Goal: Check status: Check status

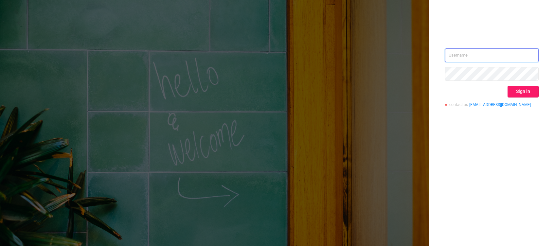
type input "[PERSON_NAME][EMAIL_ADDRESS][DOMAIN_NAME]"
click at [518, 95] on button "Sign in" at bounding box center [523, 92] width 31 height 12
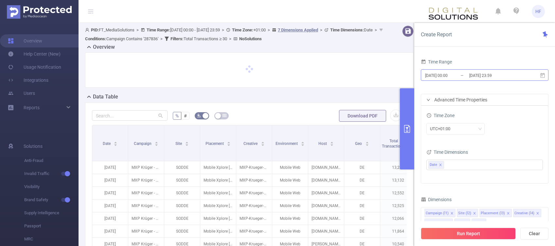
click at [471, 78] on input "[DATE] 23:59" at bounding box center [495, 75] width 53 height 9
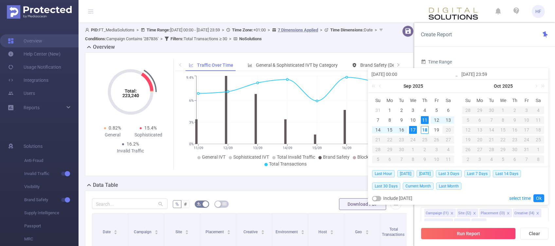
click at [416, 131] on div "17" at bounding box center [413, 130] width 8 height 8
type input "[DATE] 00:00"
click at [538, 196] on link "Ok" at bounding box center [539, 198] width 11 height 8
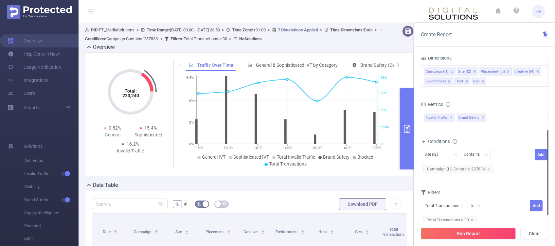
drag, startPoint x: 547, startPoint y: 81, endPoint x: 525, endPoint y: 162, distance: 83.5
click at [525, 162] on section "Time Range [DATE] 00:00 _ [DATE] 23:59 Advanced Time Properties Time Zone UTC+0…" at bounding box center [485, 140] width 128 height 166
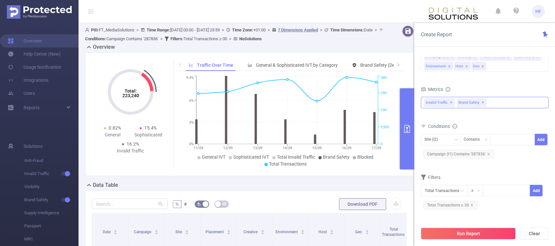
click at [449, 102] on span "Invalid Traffic ✕" at bounding box center [440, 103] width 30 height 9
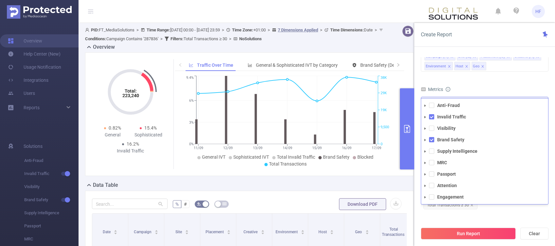
click at [449, 103] on strong "Anti-Fraud" at bounding box center [448, 105] width 23 height 5
click at [432, 118] on span at bounding box center [431, 116] width 5 height 5
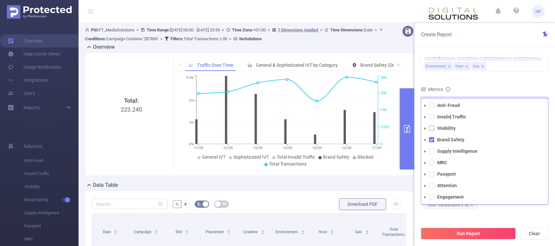
click at [433, 129] on span at bounding box center [431, 128] width 5 height 5
click at [432, 138] on span at bounding box center [431, 139] width 5 height 5
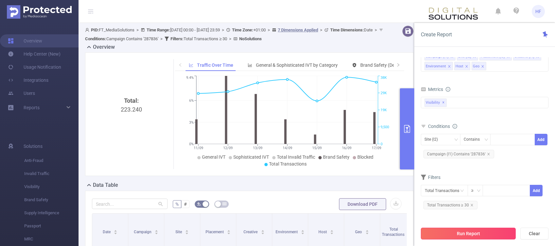
click at [468, 233] on button "Run Report" at bounding box center [468, 234] width 95 height 12
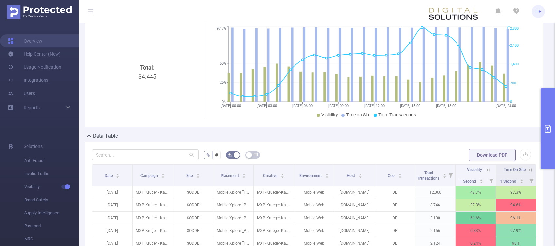
scroll to position [45, 0]
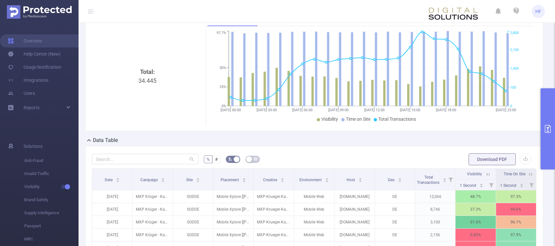
click at [472, 186] on div "1 Second" at bounding box center [472, 185] width 24 height 7
click at [480, 183] on icon "icon: caret-up" at bounding box center [482, 185] width 4 height 4
click at [160, 114] on div "Total: 34.445" at bounding box center [148, 122] width 106 height 110
click at [477, 170] on span "Visibility" at bounding box center [476, 173] width 20 height 6
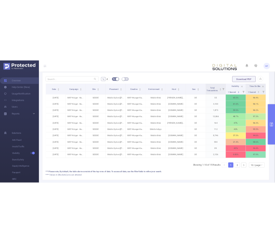
scroll to position [162, 0]
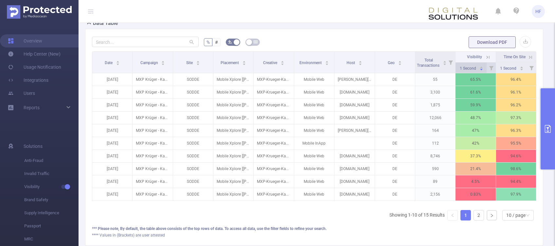
click at [480, 66] on icon "icon: caret-up" at bounding box center [482, 67] width 4 height 4
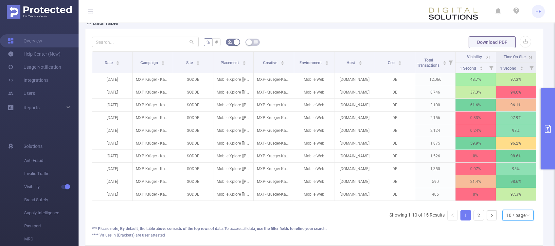
click at [506, 220] on div "10 / page" at bounding box center [515, 216] width 19 height 10
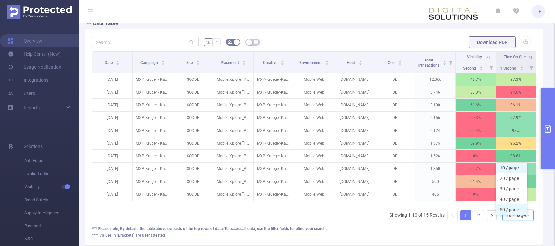
click at [506, 208] on li "50 / page" at bounding box center [511, 210] width 31 height 10
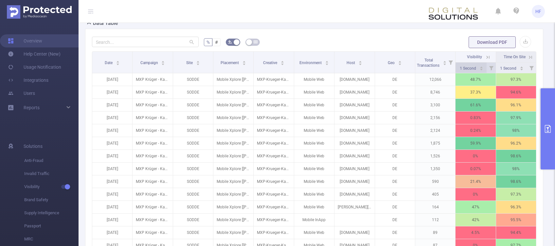
click at [474, 64] on div "1 Second" at bounding box center [472, 67] width 24 height 7
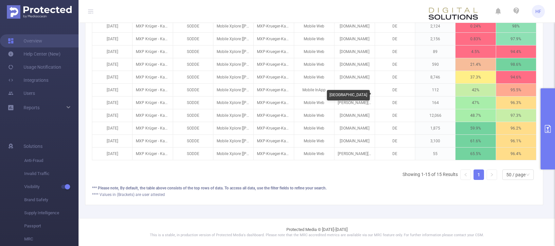
scroll to position [272, 0]
drag, startPoint x: 431, startPoint y: 157, endPoint x: 449, endPoint y: 157, distance: 18.3
click at [449, 157] on div "Date Campaign Site Placement Creative Environment Host Geo Total Transactions V…" at bounding box center [314, 55] width 445 height 217
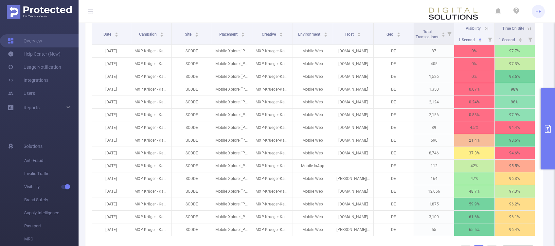
scroll to position [186, 0]
